Goal: Register for event/course

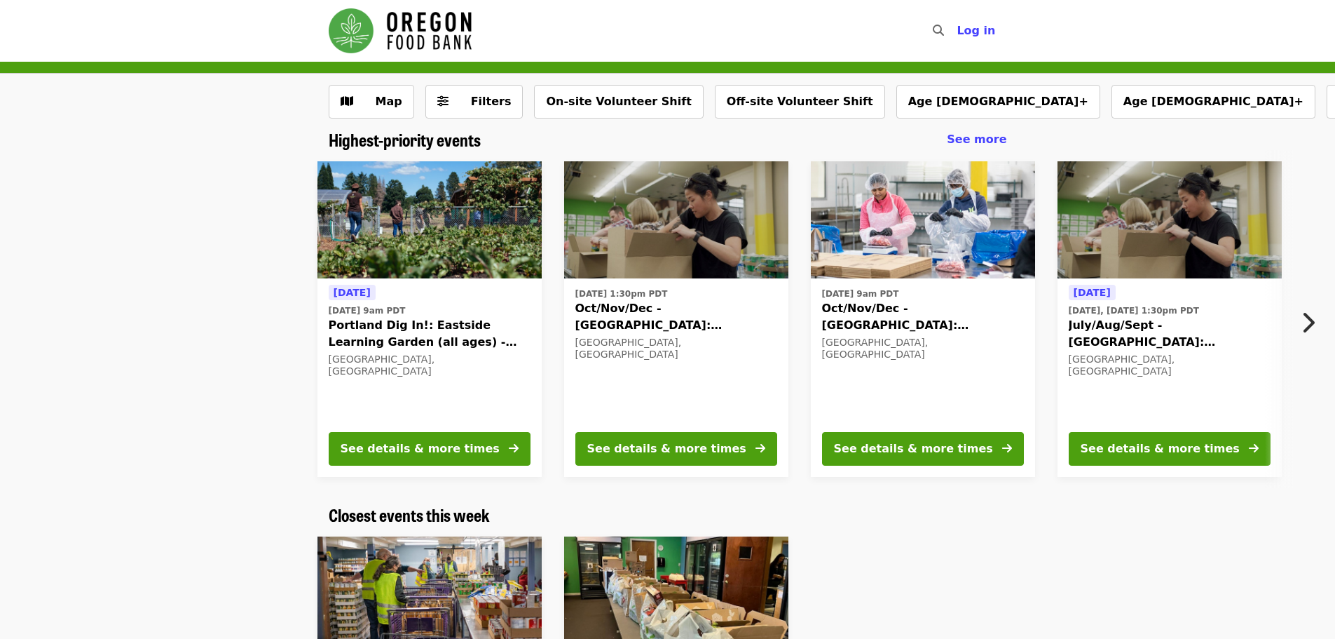
click at [1307, 327] on icon "chevron-right icon" at bounding box center [1308, 322] width 14 height 27
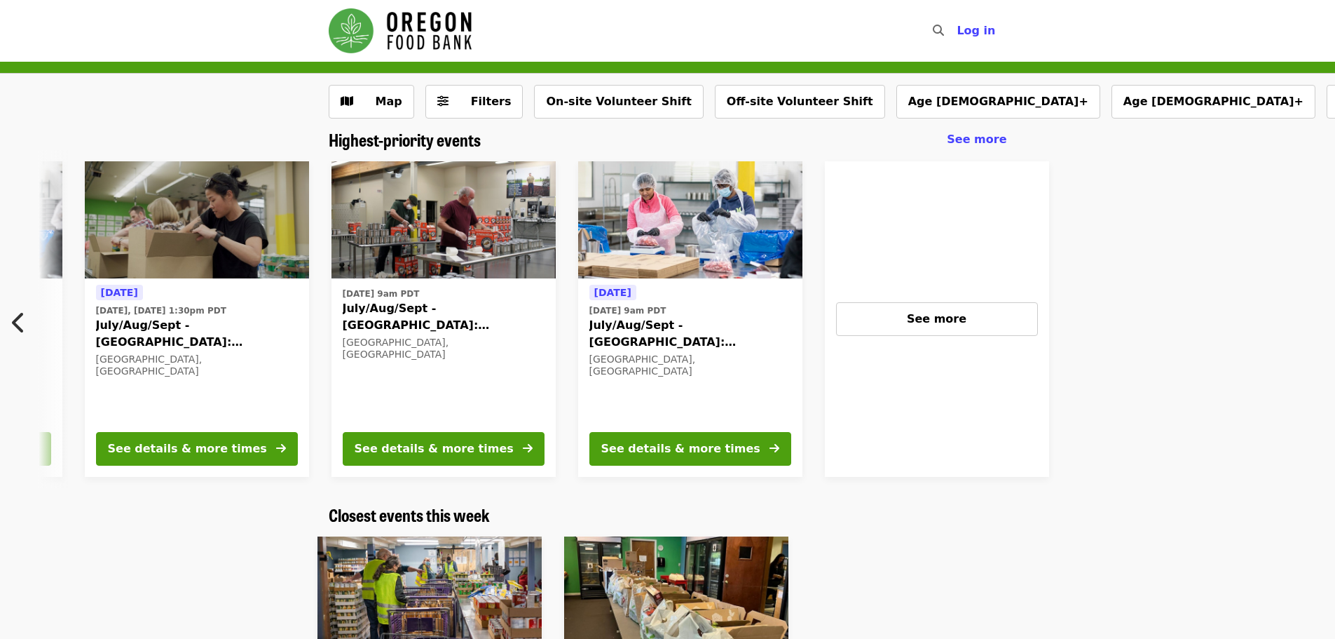
scroll to position [0, 1001]
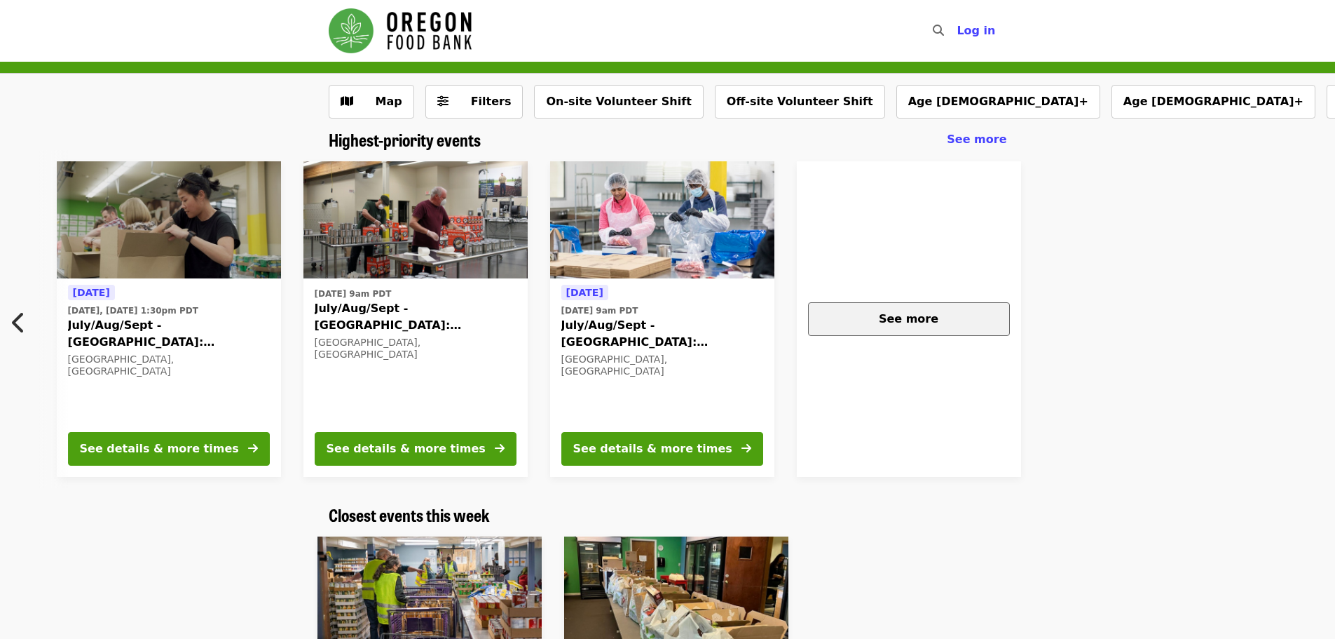
click at [955, 325] on div "See more" at bounding box center [909, 319] width 178 height 17
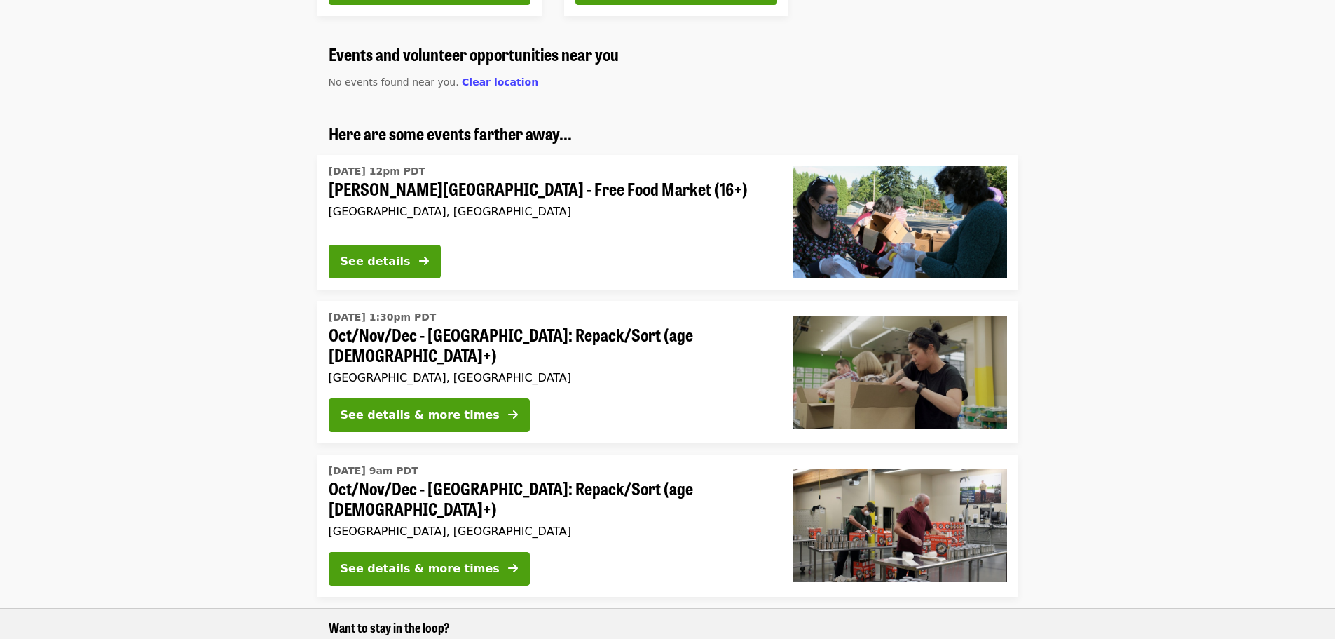
scroll to position [841, 0]
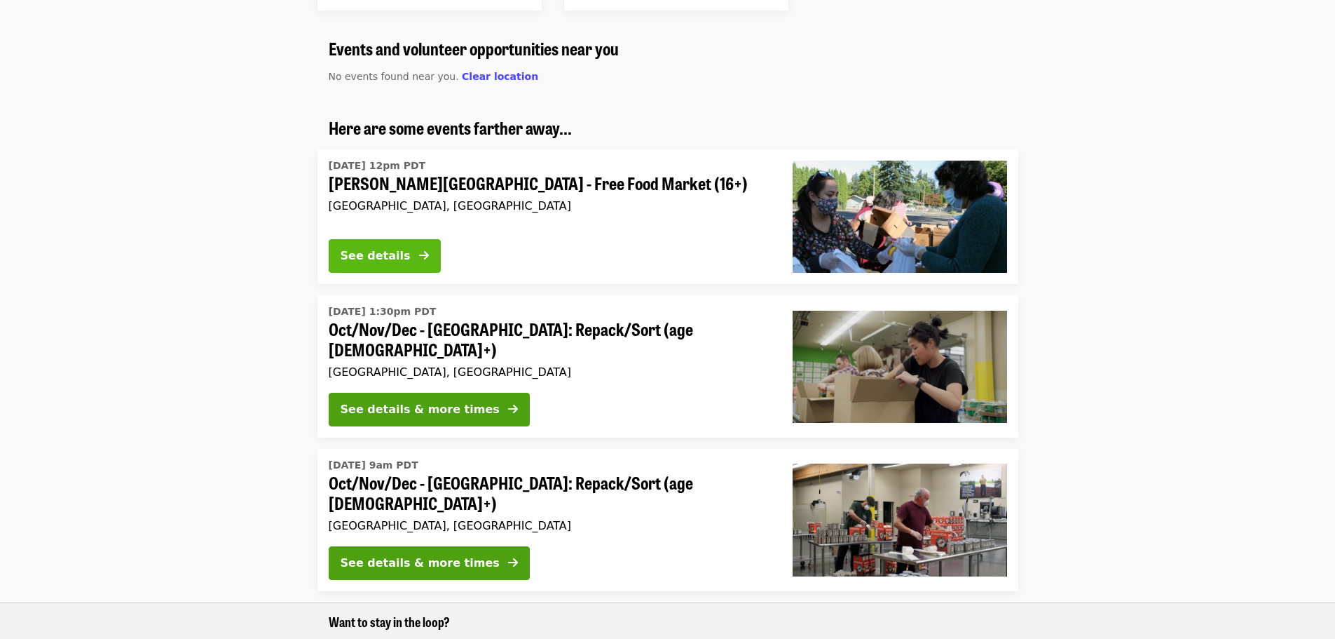
click at [378, 245] on button "See details" at bounding box center [385, 256] width 112 height 34
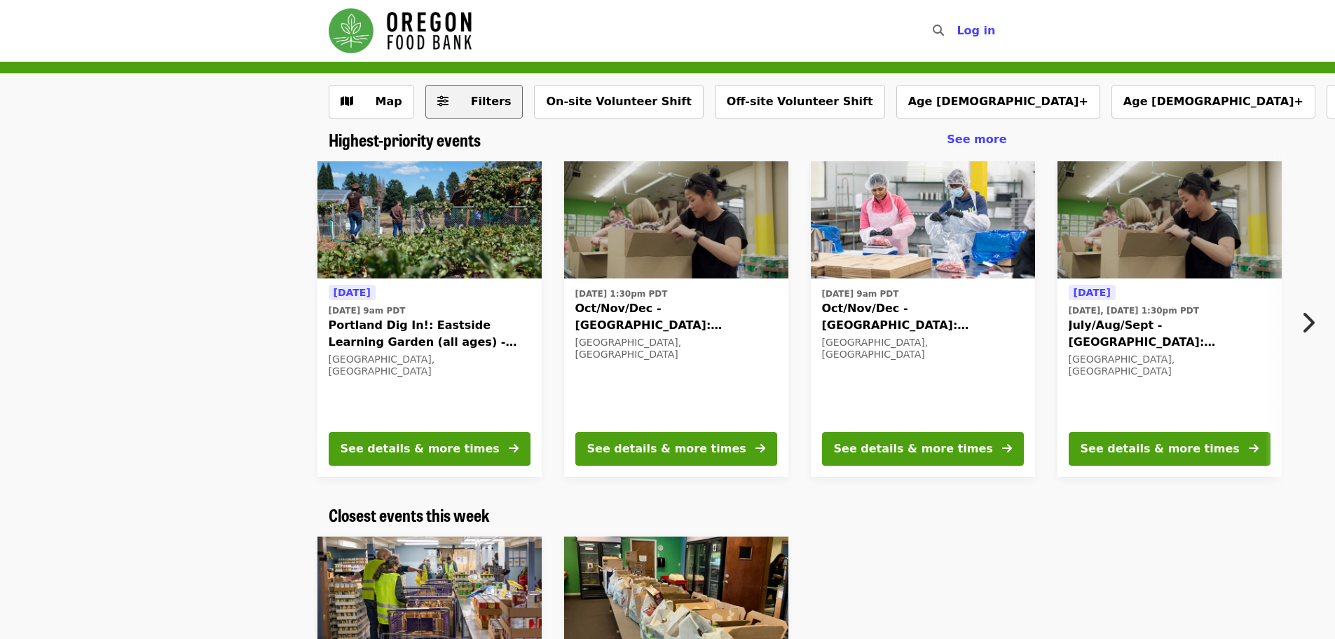
click at [446, 101] on button "Filters" at bounding box center [474, 102] width 98 height 34
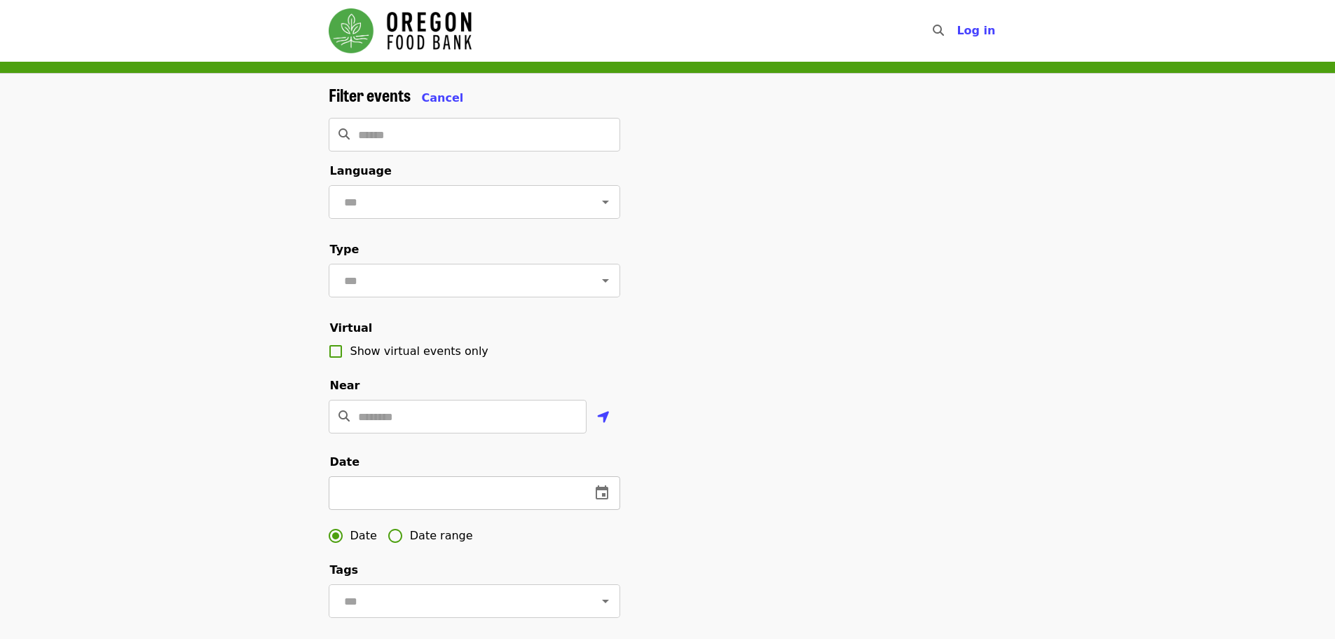
click at [599, 499] on icon "change date" at bounding box center [602, 492] width 13 height 14
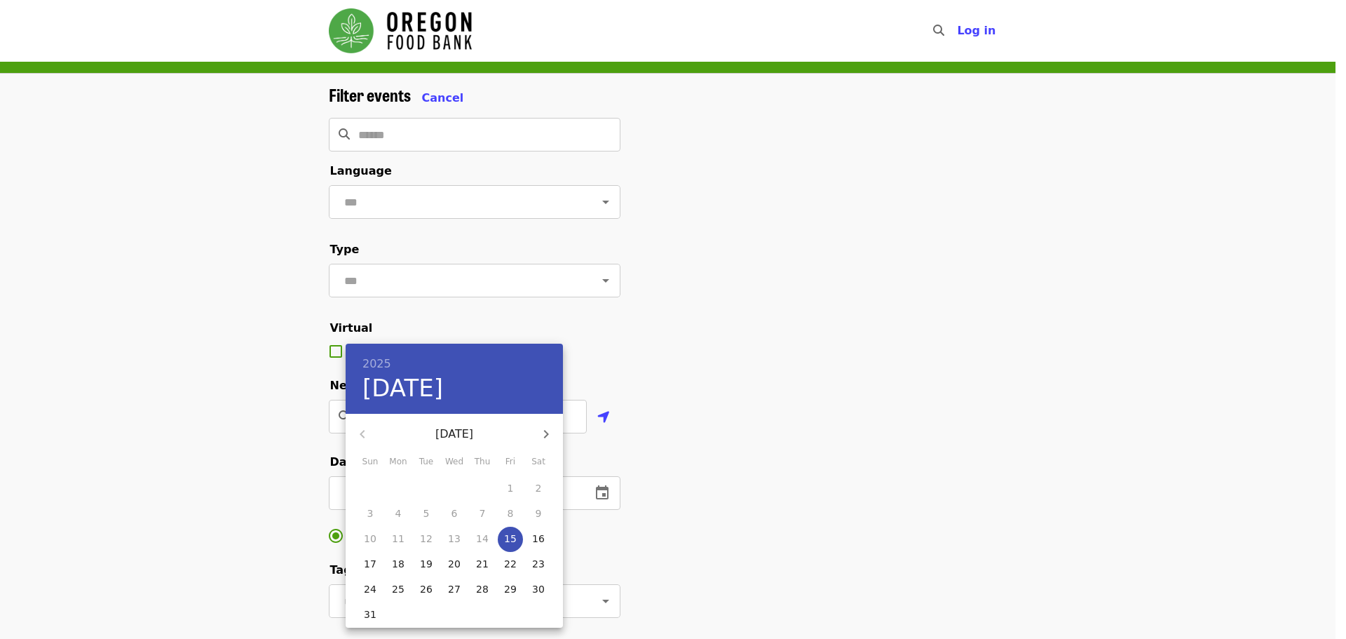
click at [545, 431] on icon "button" at bounding box center [546, 434] width 5 height 8
click at [510, 491] on p "5" at bounding box center [510, 488] width 6 height 14
type input "**********"
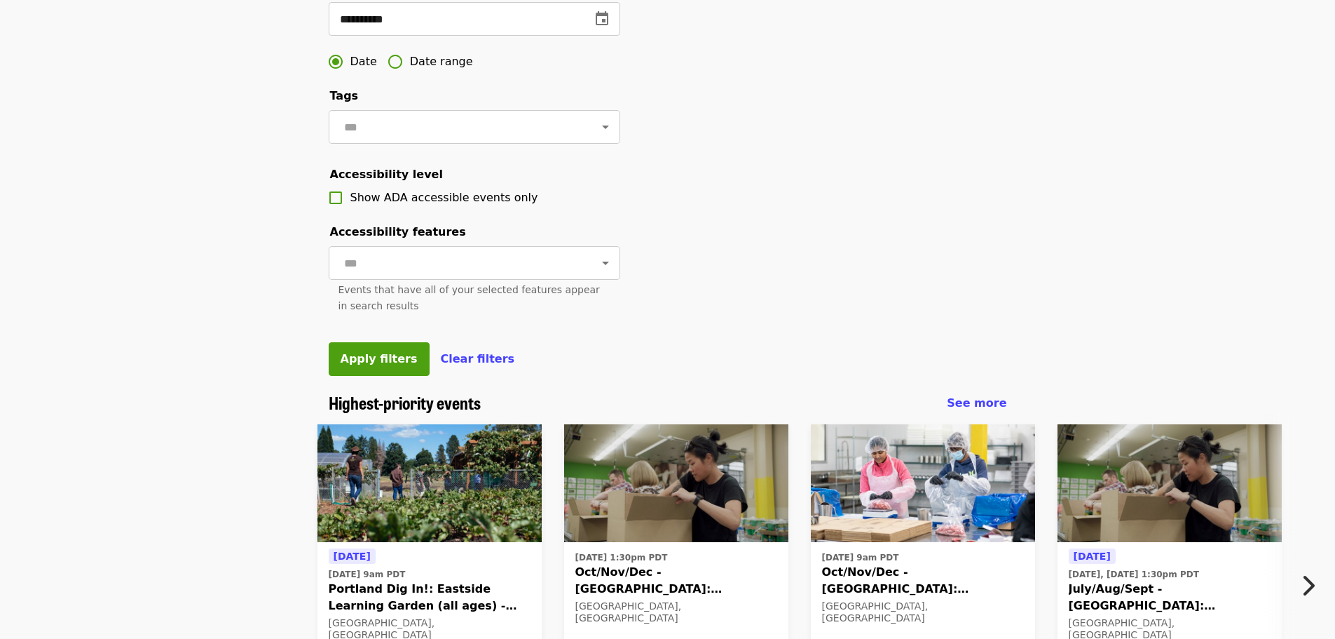
scroll to position [491, 0]
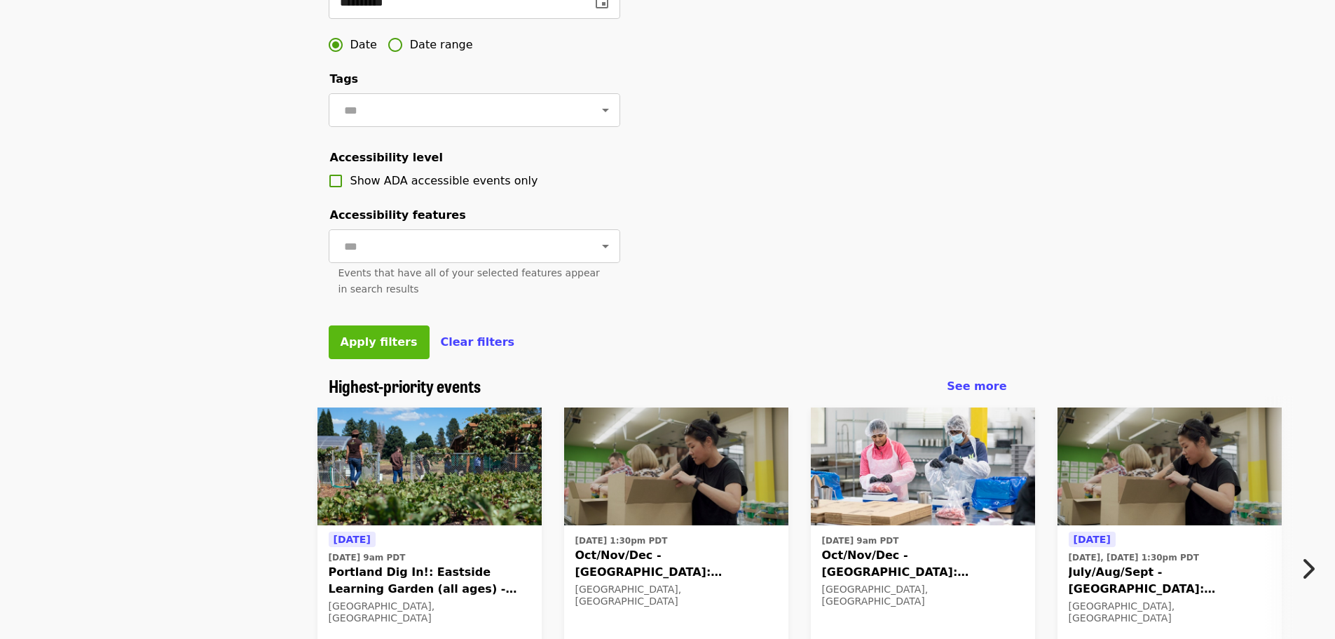
click at [388, 348] on span "Apply filters" at bounding box center [379, 341] width 77 height 13
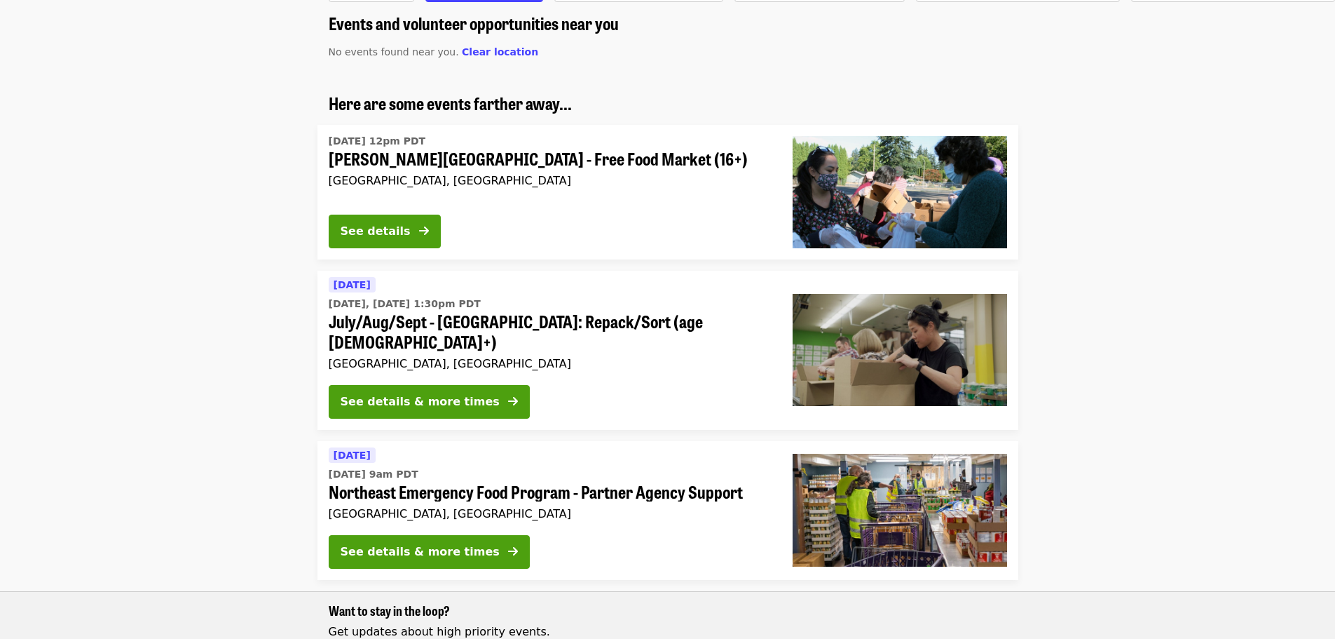
scroll to position [140, 0]
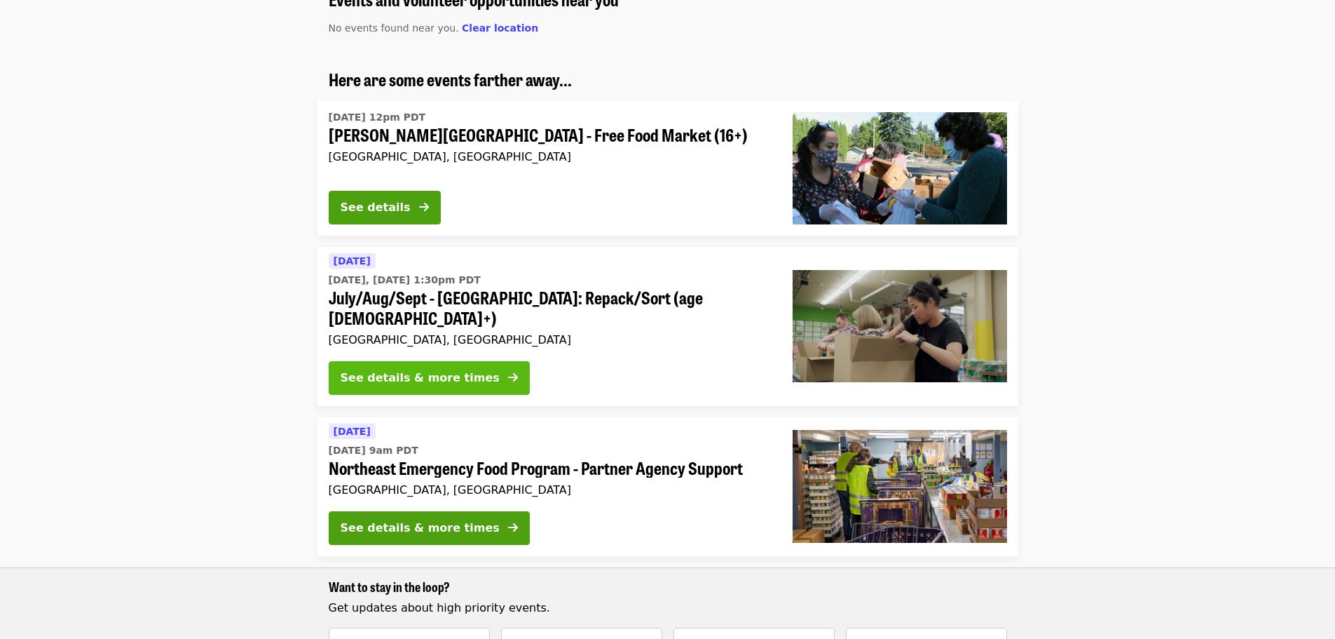
click at [391, 369] on div "See details & more times" at bounding box center [420, 377] width 159 height 17
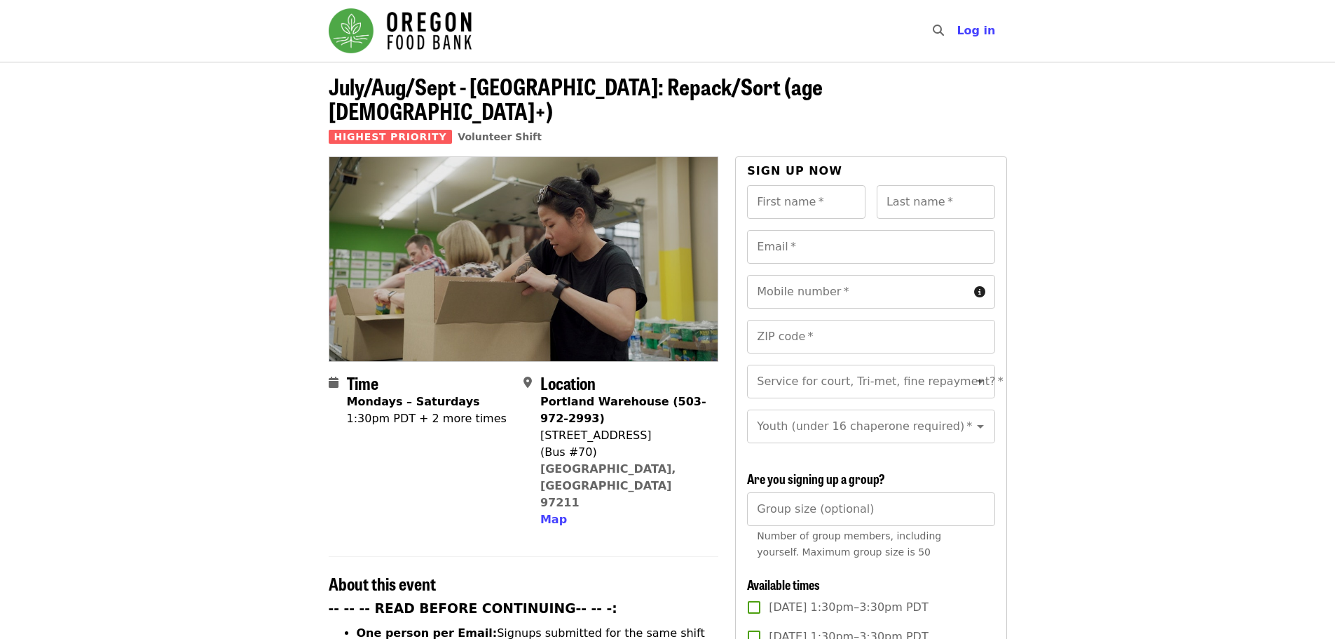
click at [431, 410] on div "1:30pm PDT + 2 more times" at bounding box center [427, 418] width 160 height 17
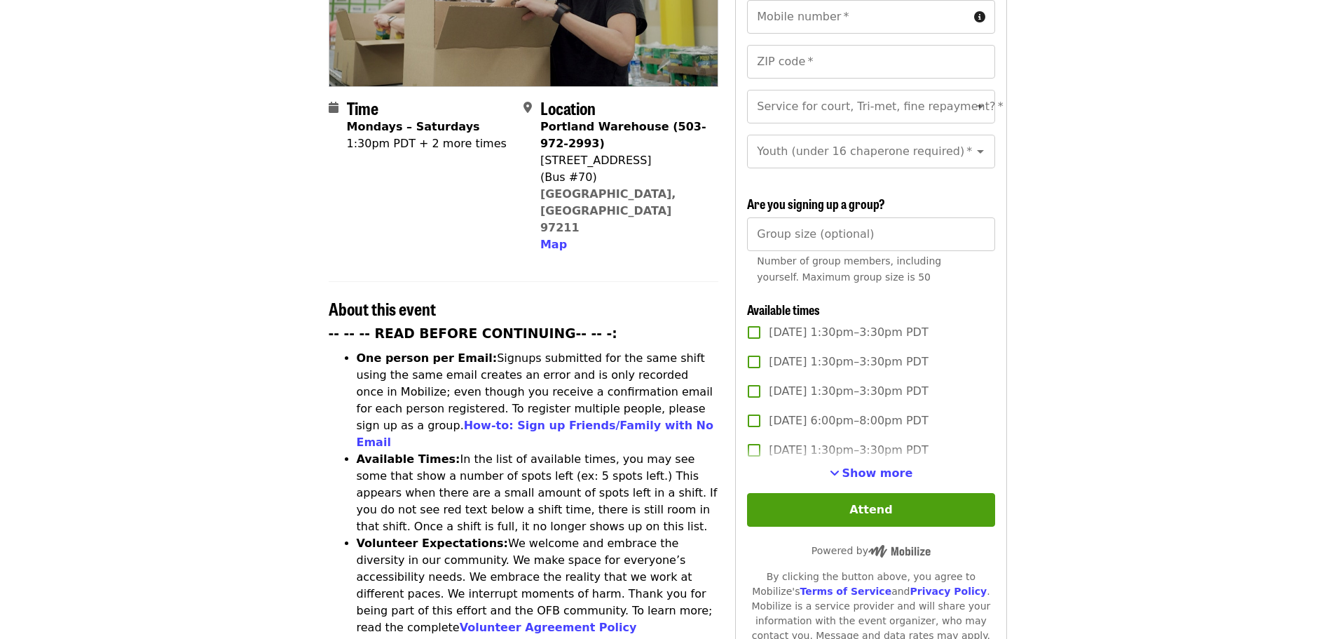
scroll to position [280, 0]
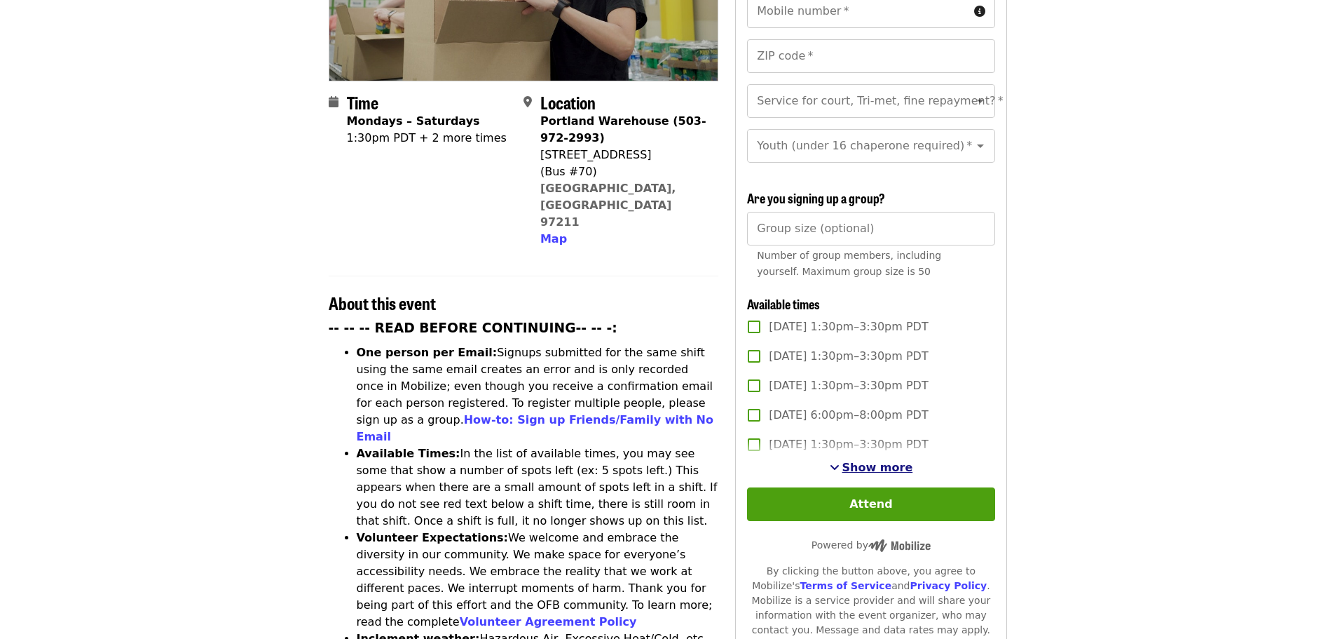
click at [861, 461] on span "Show more" at bounding box center [878, 467] width 71 height 13
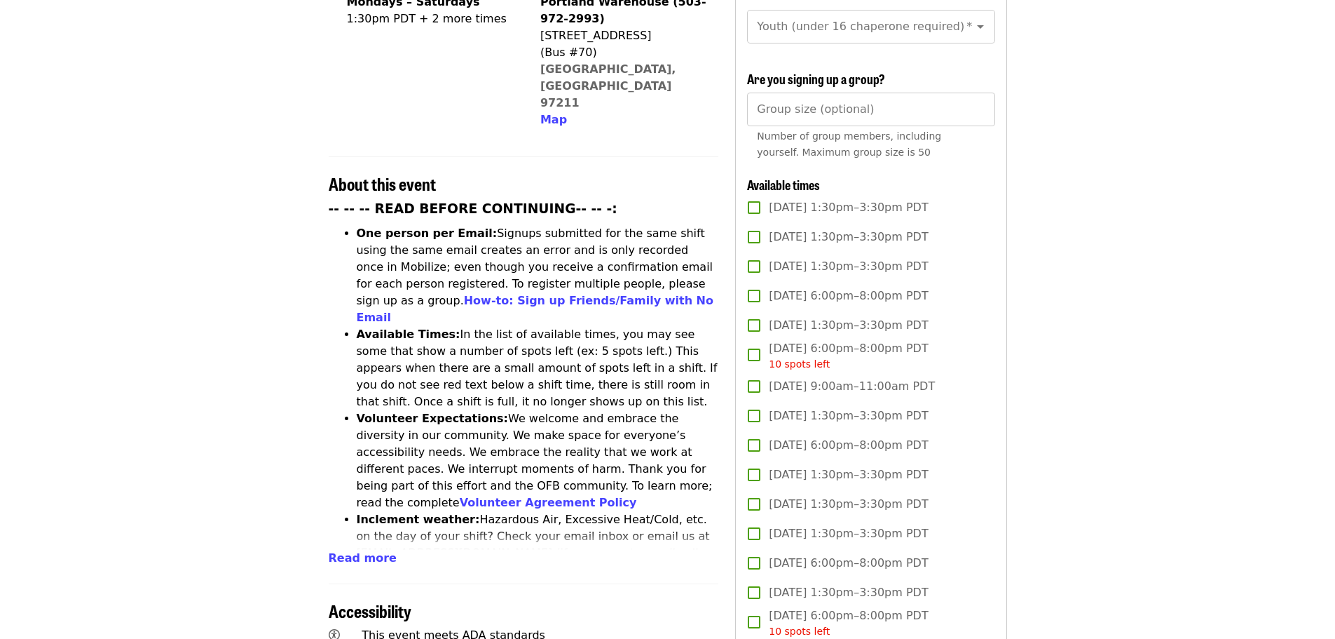
scroll to position [421, 0]
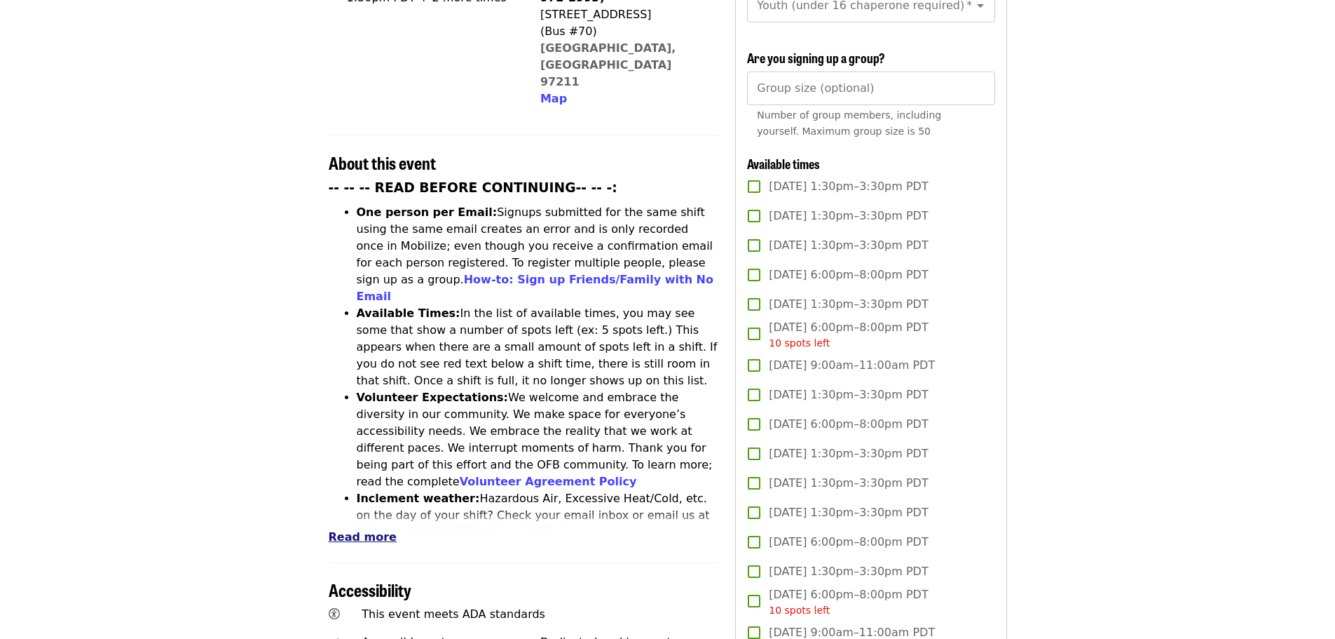
click at [372, 530] on span "Read more" at bounding box center [363, 536] width 68 height 13
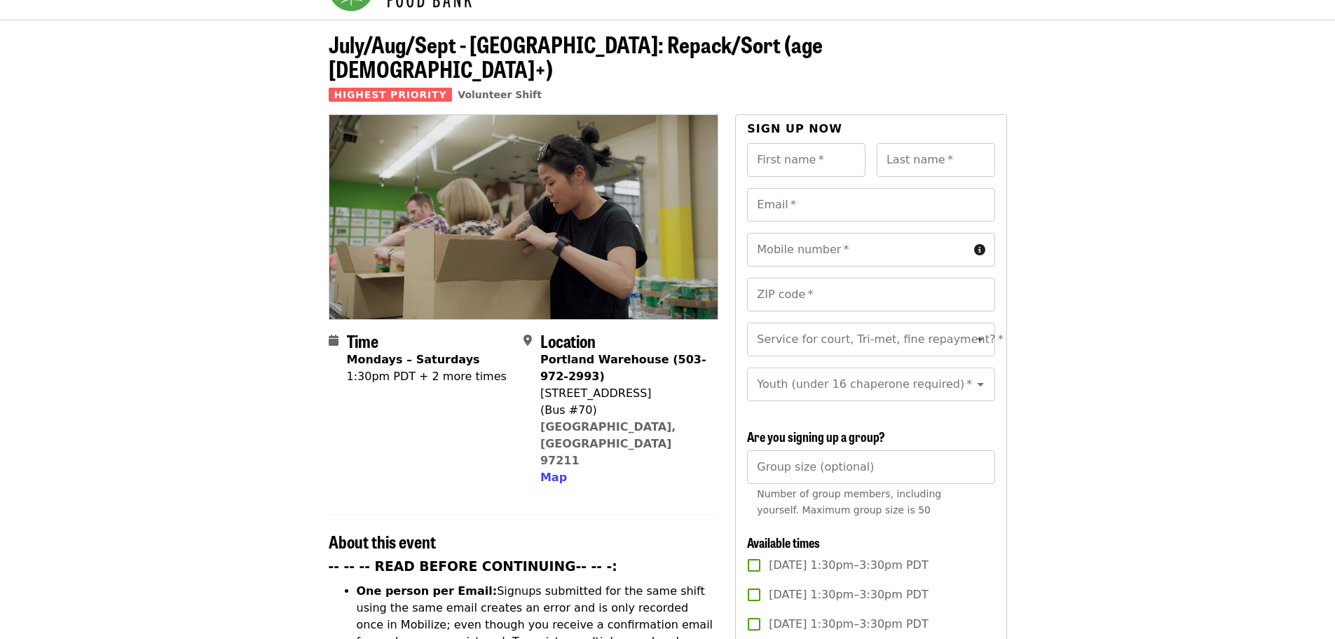
scroll to position [0, 0]
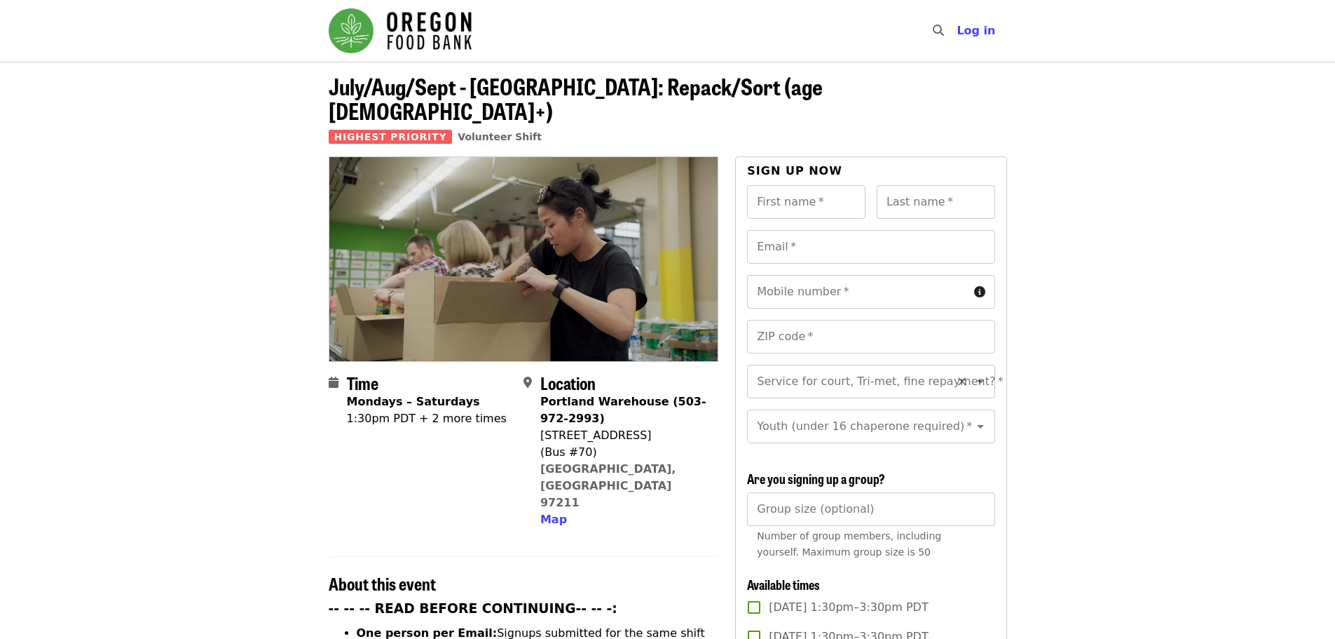
click at [972, 373] on icon "Open" at bounding box center [980, 381] width 17 height 17
